Goal: Task Accomplishment & Management: Manage account settings

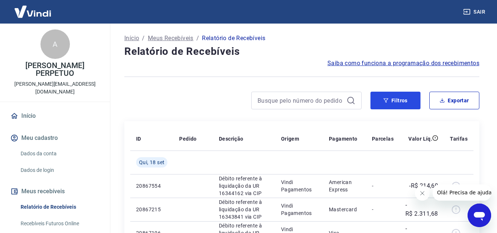
drag, startPoint x: 385, startPoint y: 103, endPoint x: 380, endPoint y: 114, distance: 11.5
click at [386, 103] on button "Filtros" at bounding box center [396, 101] width 50 height 18
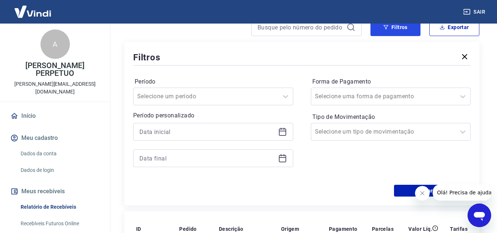
scroll to position [74, 0]
click at [277, 125] on div at bounding box center [213, 132] width 160 height 18
click at [281, 132] on icon at bounding box center [282, 131] width 9 height 9
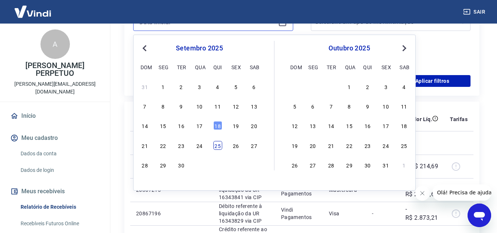
scroll to position [184, 0]
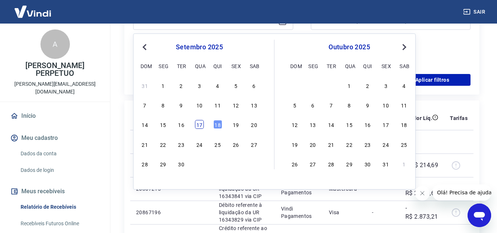
click at [200, 127] on div "17" at bounding box center [199, 124] width 9 height 9
type input "[DATE]"
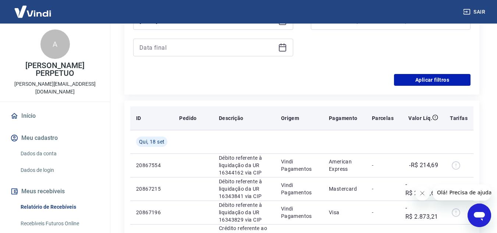
scroll to position [147, 0]
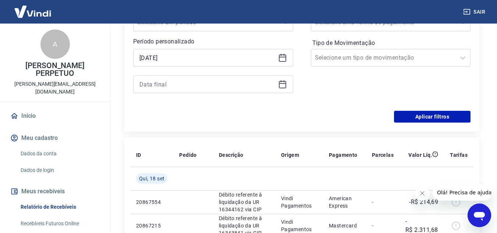
click at [281, 83] on icon at bounding box center [282, 83] width 7 height 1
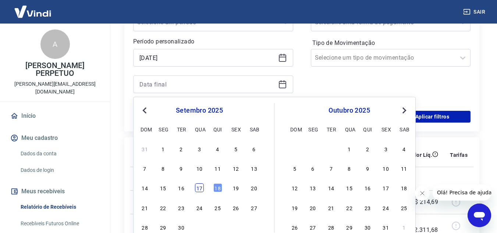
click at [202, 187] on div "17" at bounding box center [199, 187] width 9 height 9
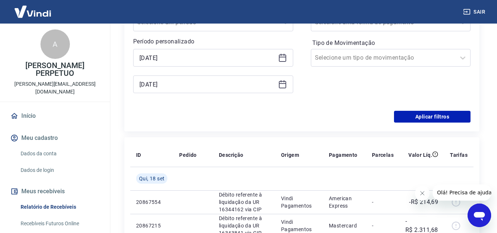
type input "[DATE]"
click at [433, 116] on button "Aplicar filtros" at bounding box center [432, 117] width 77 height 12
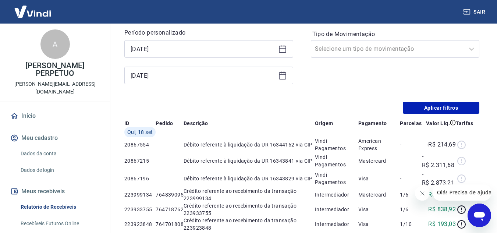
click at [416, 195] on button "Fechar mensagem da empresa" at bounding box center [422, 193] width 15 height 15
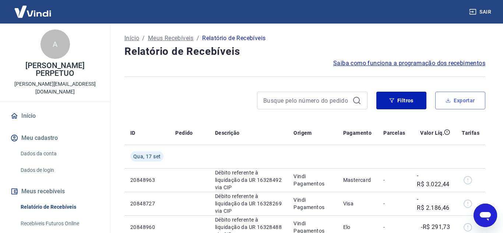
click at [457, 108] on button "Exportar" at bounding box center [460, 101] width 50 height 18
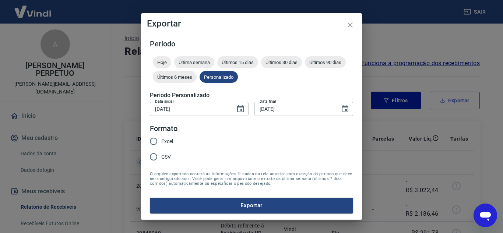
type input "[DATE]"
click at [169, 141] on span "Excel" at bounding box center [167, 142] width 12 height 8
click at [161, 141] on input "Excel" at bounding box center [153, 141] width 15 height 15
radio input "true"
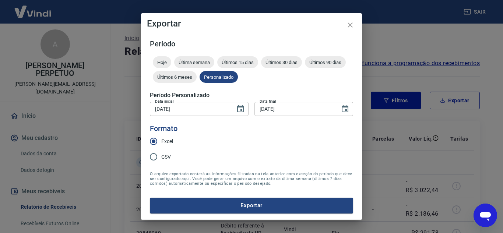
click at [240, 205] on button "Exportar" at bounding box center [251, 205] width 203 height 15
